Goal: Task Accomplishment & Management: Manage account settings

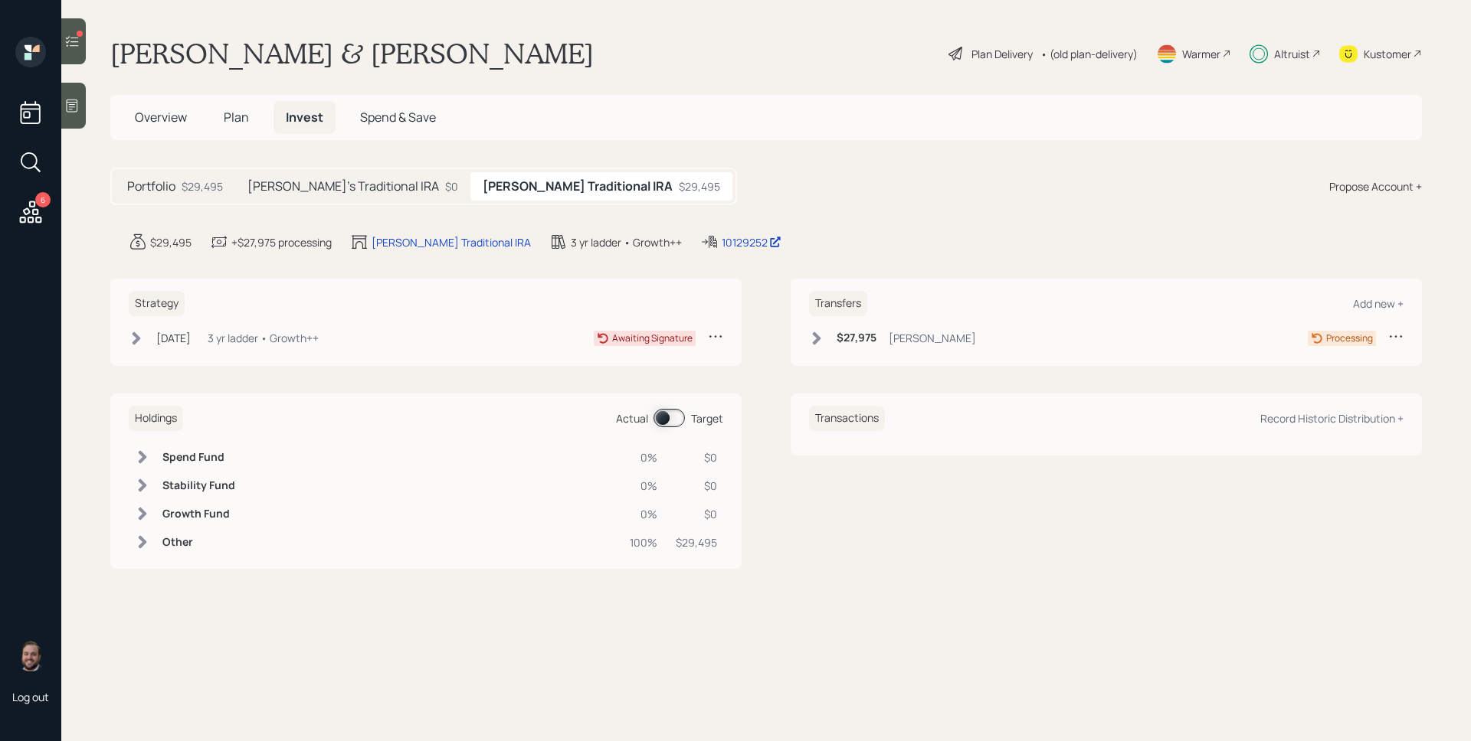
click at [315, 197] on div "Valerie's Traditional IRA $0" at bounding box center [352, 186] width 235 height 28
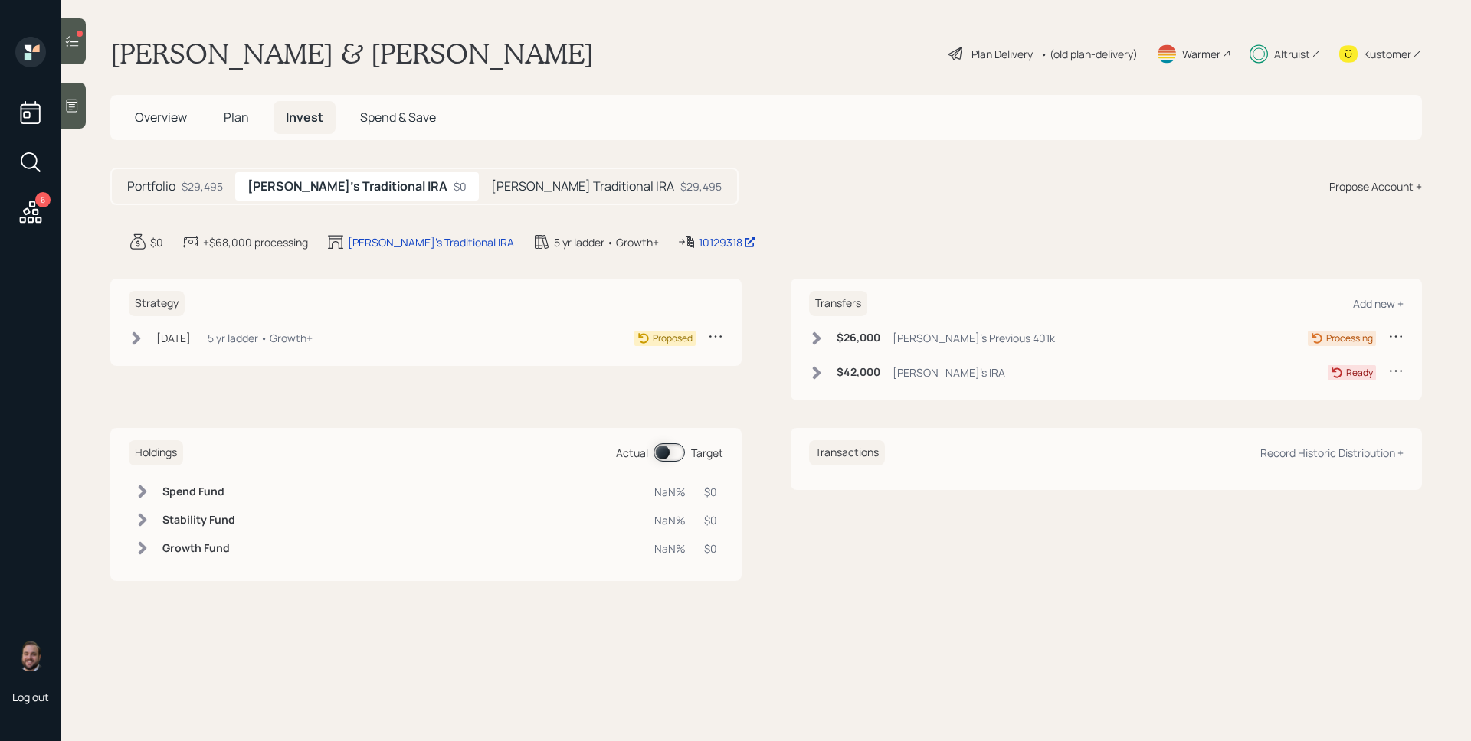
click at [573, 188] on div "Catarino's Traditional IRA $29,495" at bounding box center [606, 186] width 255 height 28
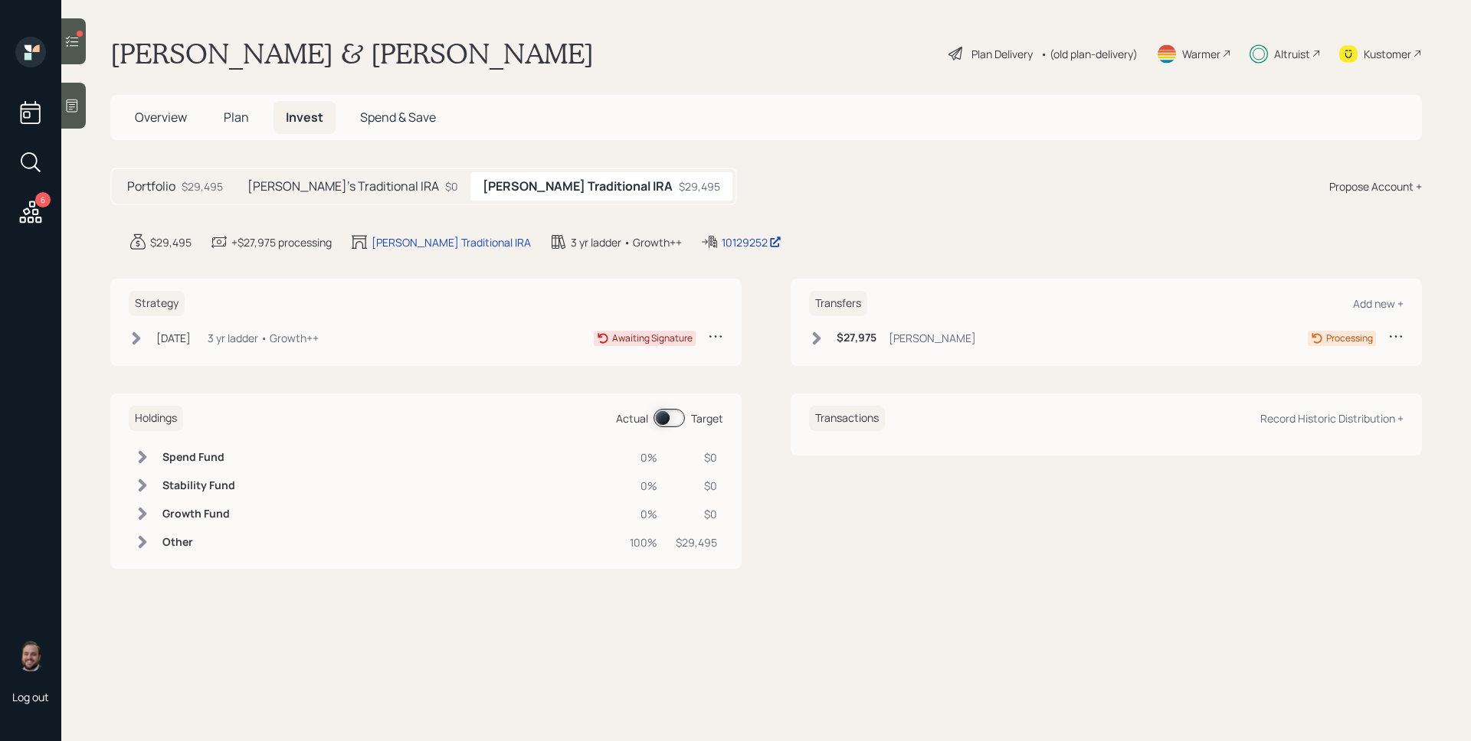
drag, startPoint x: 293, startPoint y: 341, endPoint x: 270, endPoint y: 337, distance: 23.3
click at [293, 341] on div "3 yr ladder • Growth++" at bounding box center [263, 338] width 111 height 16
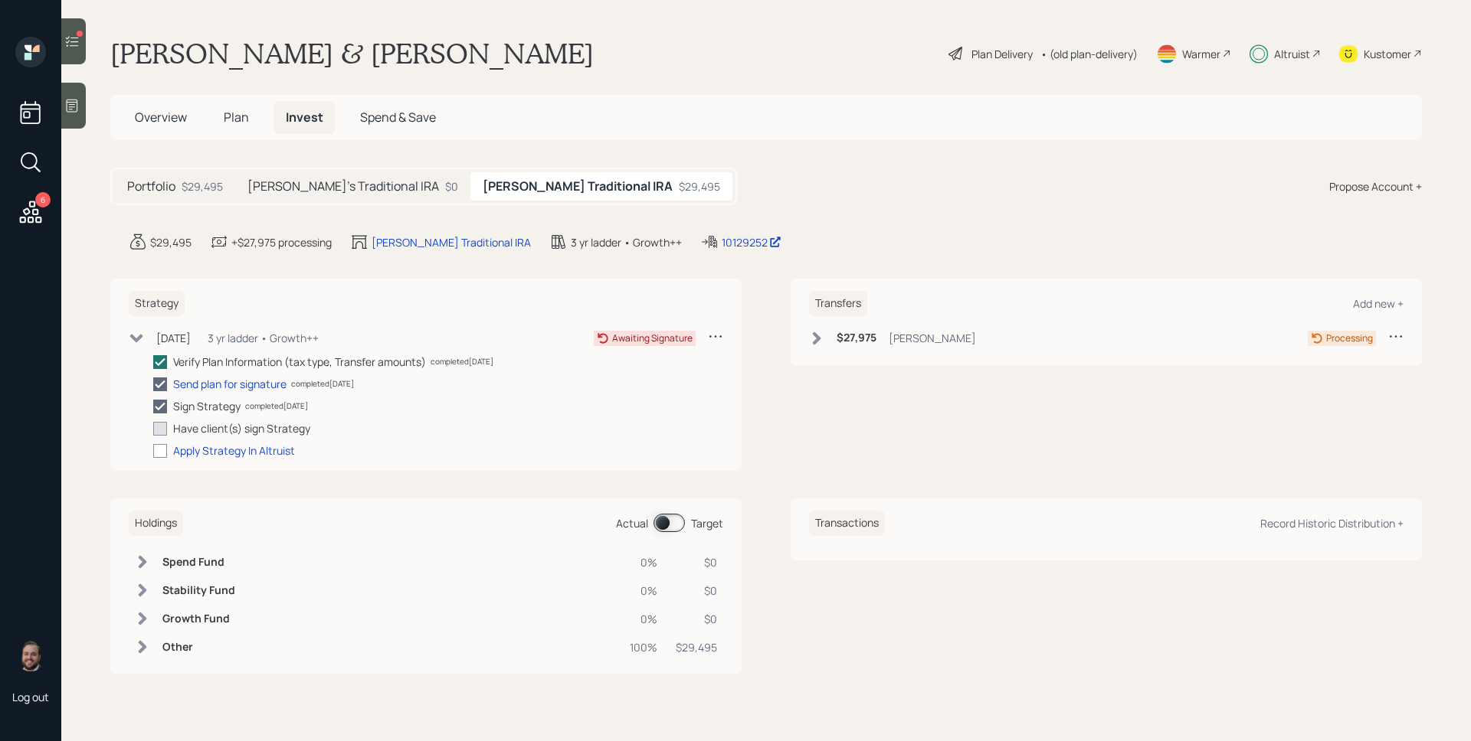
click at [160, 192] on h5 "Portfolio" at bounding box center [151, 186] width 48 height 15
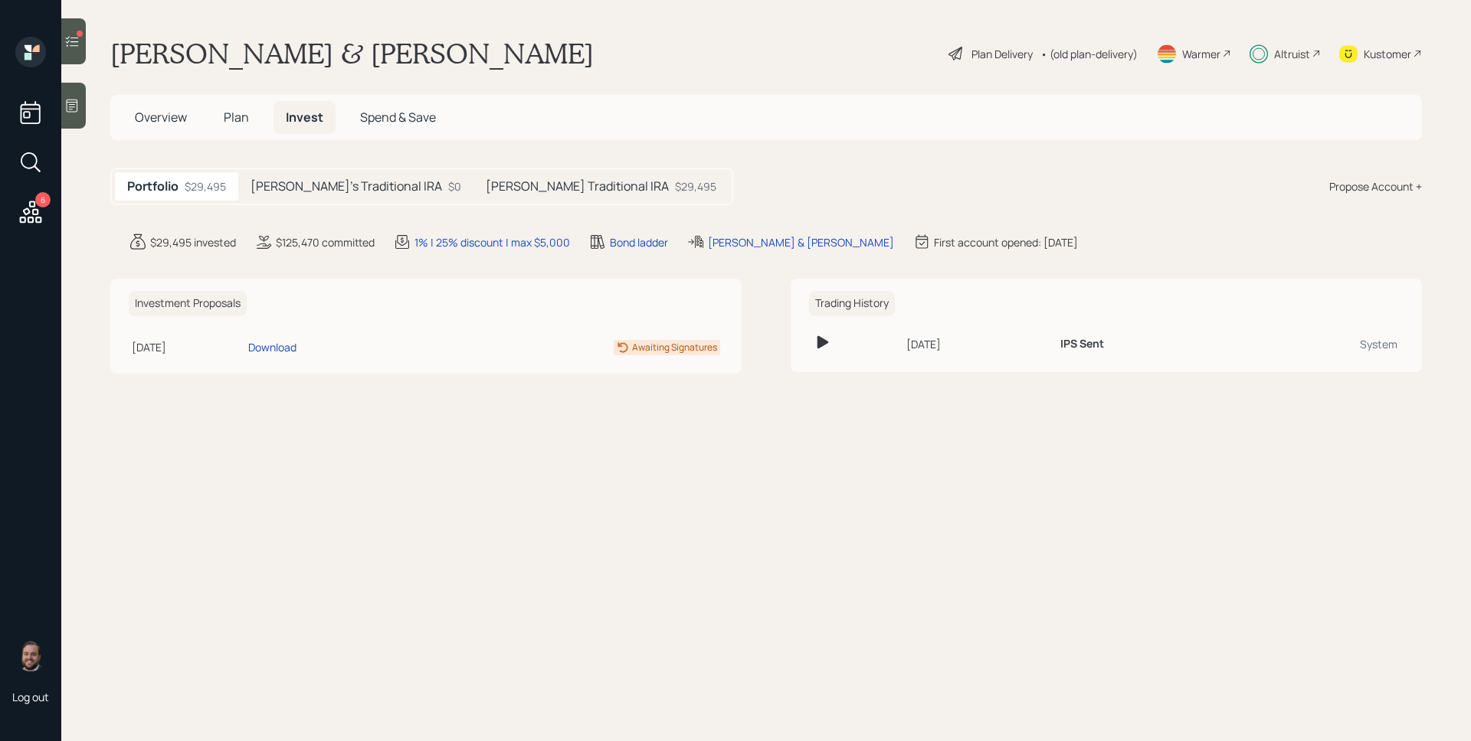
click at [79, 35] on div at bounding box center [80, 34] width 6 height 6
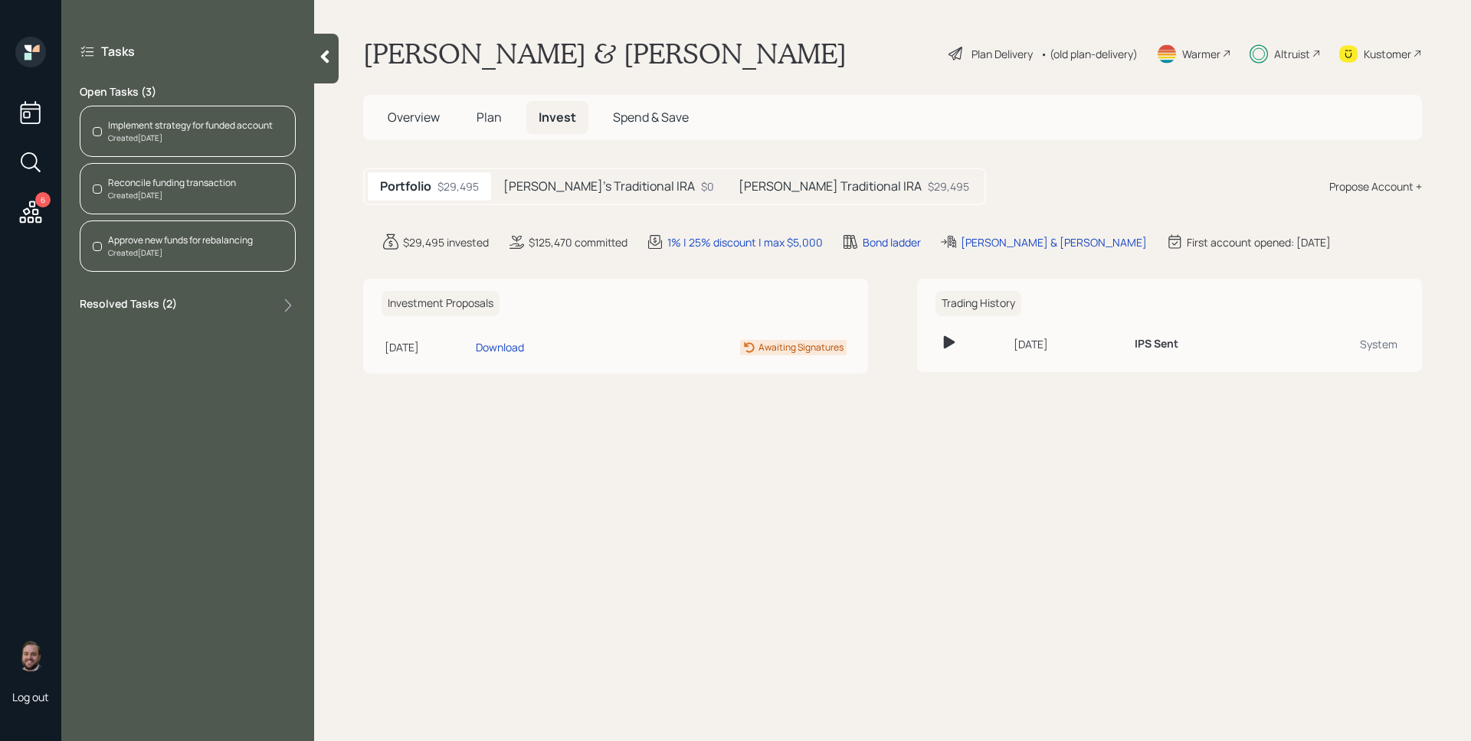
click at [199, 124] on div "Implement strategy for funded account" at bounding box center [190, 126] width 165 height 14
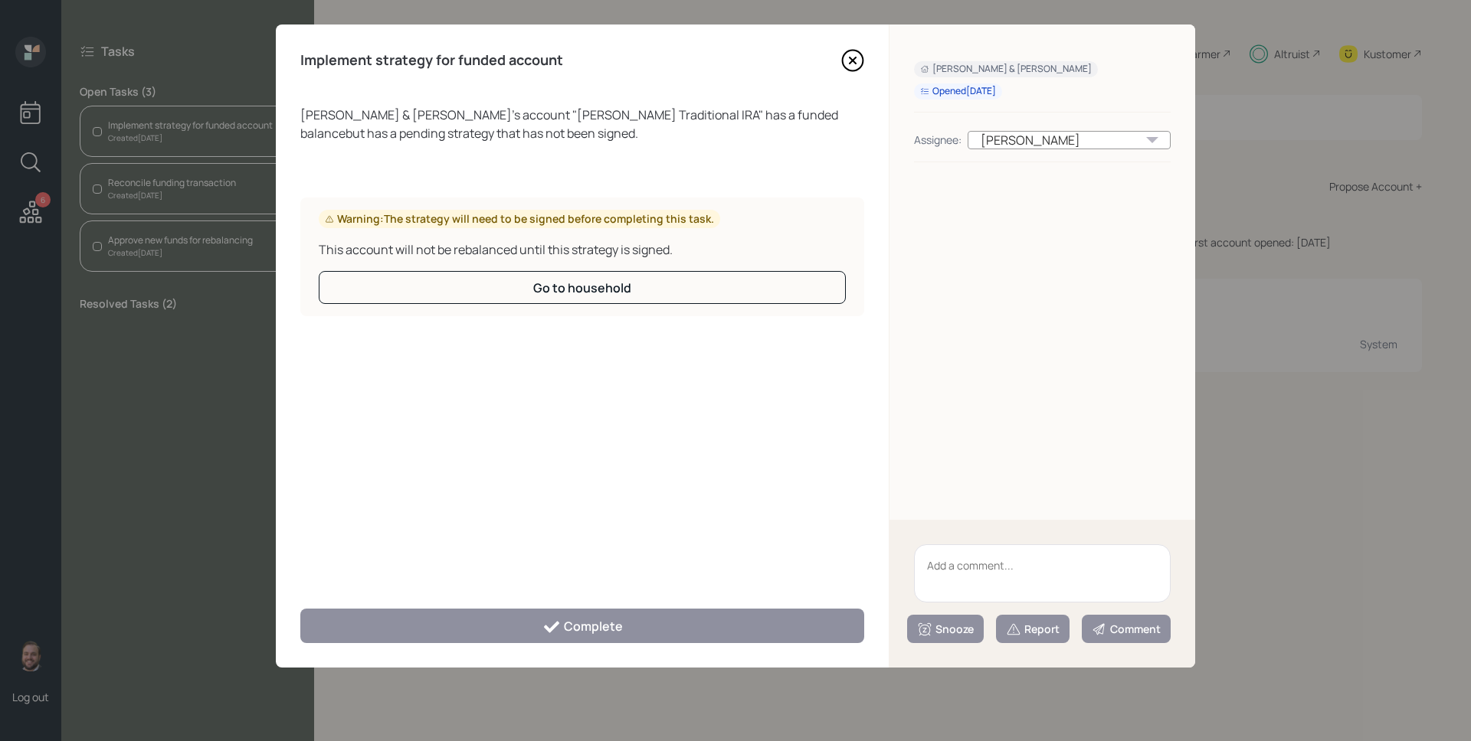
click at [853, 53] on icon at bounding box center [852, 60] width 23 height 23
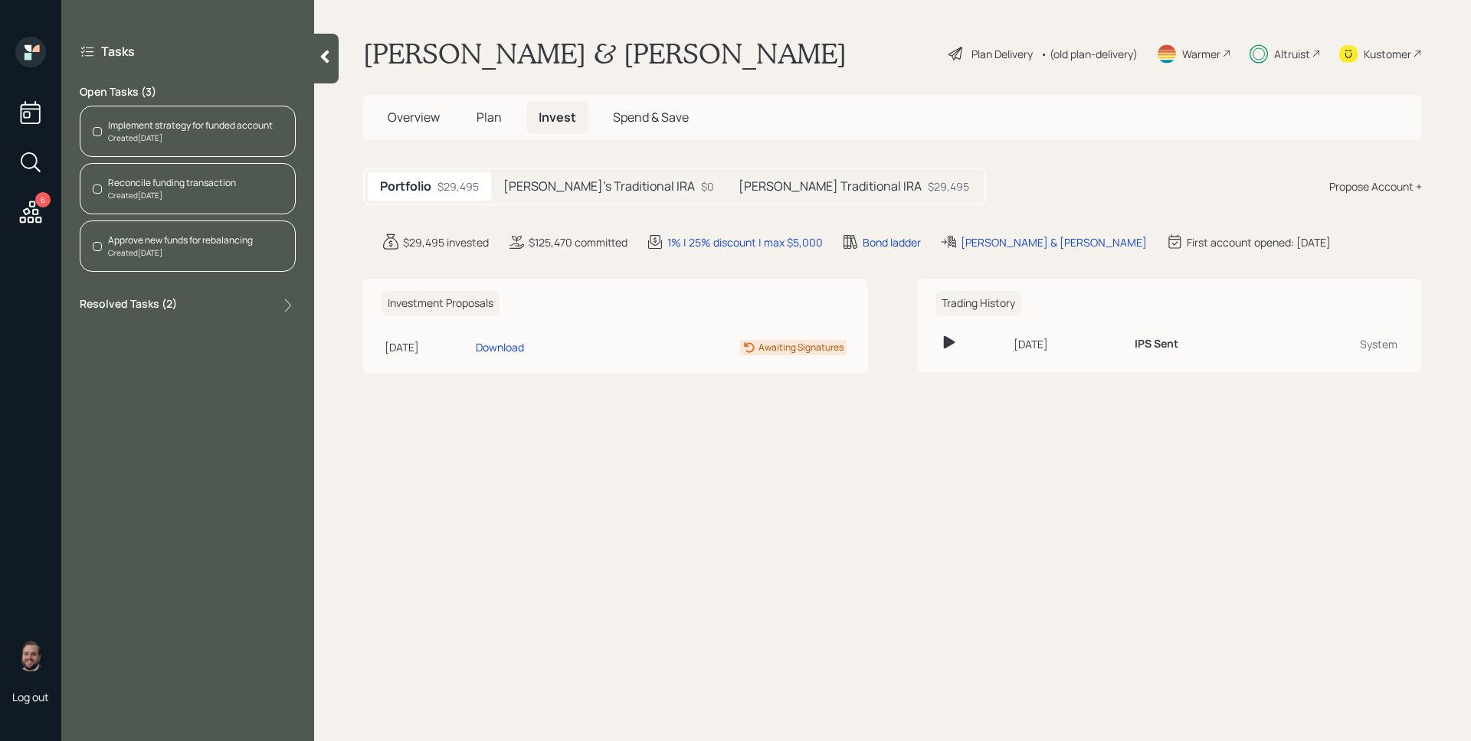
click at [169, 172] on div "Reconcile funding transaction Created 2 days ago" at bounding box center [188, 188] width 216 height 51
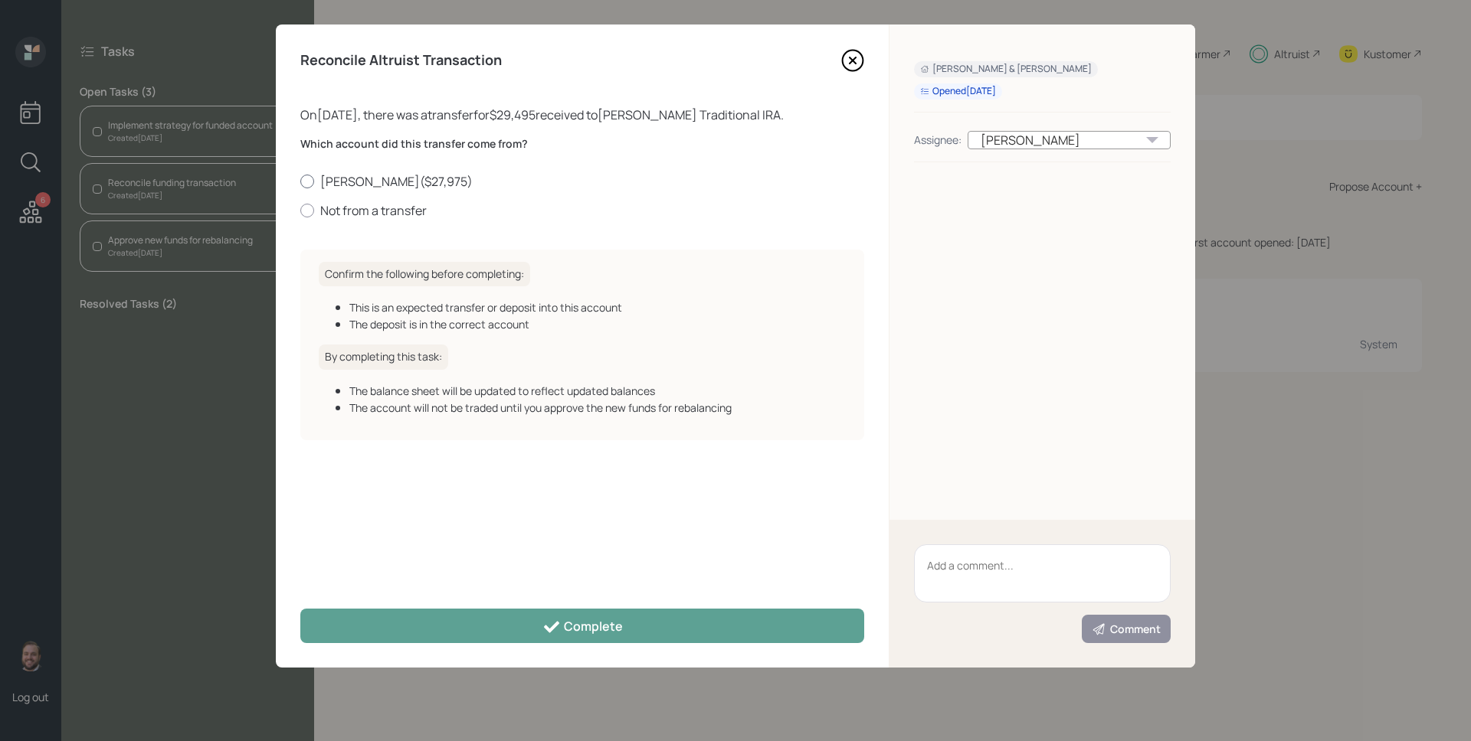
click at [408, 183] on label "Catarino's IRA ( $27,975 )" at bounding box center [582, 181] width 564 height 17
click at [300, 182] on input "Catarino's IRA ( $27,975 )" at bounding box center [300, 181] width 1 height 1
radio input "true"
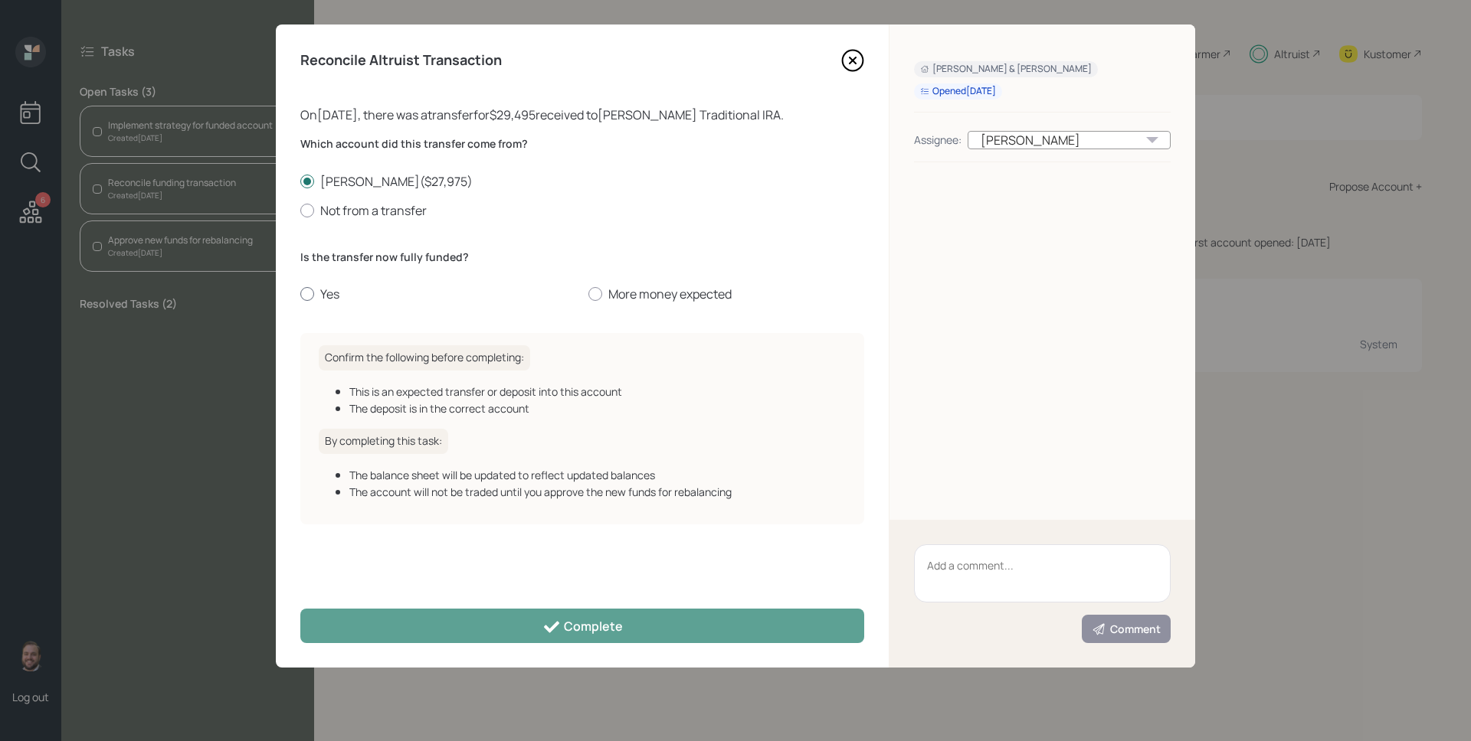
click at [319, 289] on label "Yes" at bounding box center [438, 294] width 276 height 17
click at [300, 294] on input "Yes" at bounding box center [300, 294] width 1 height 1
radio input "true"
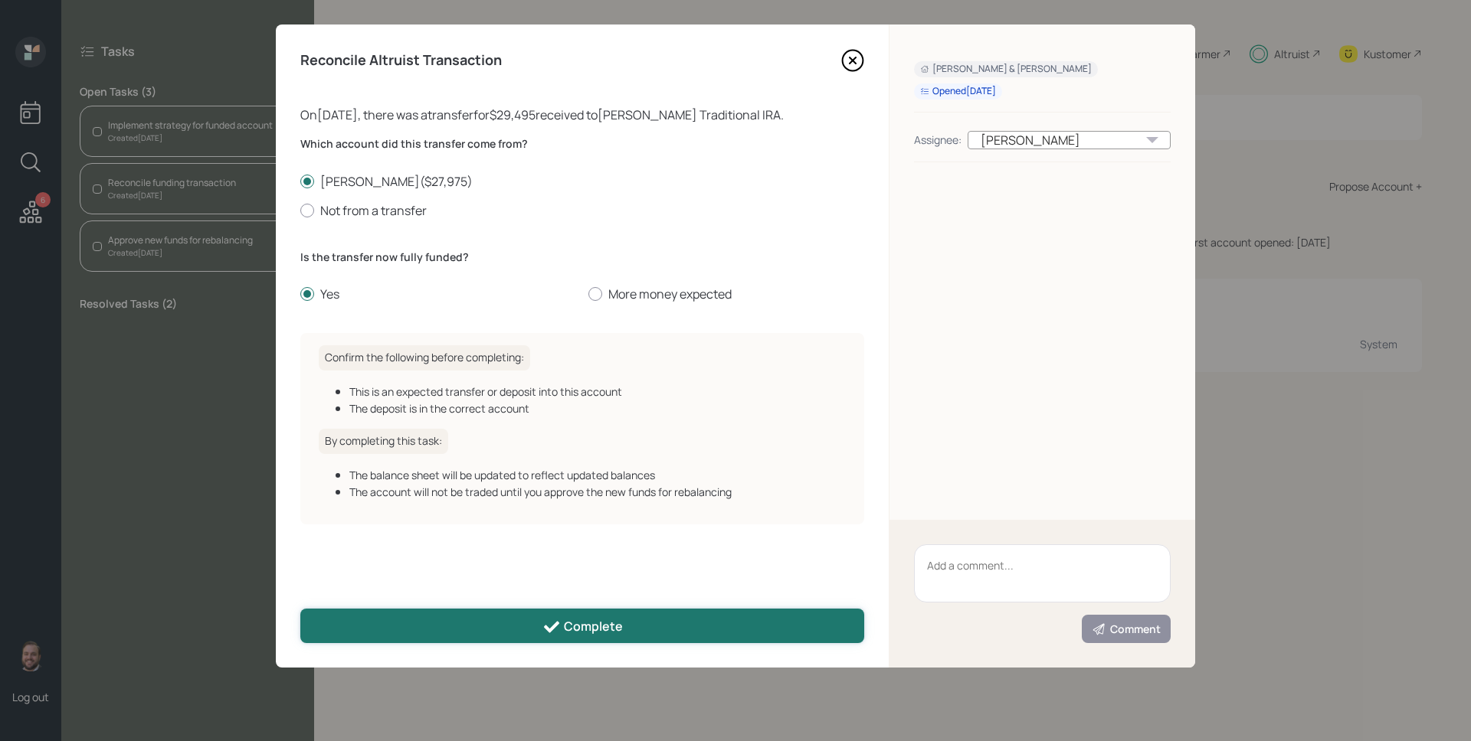
click at [561, 621] on div "Complete" at bounding box center [582, 627] width 80 height 18
